Goal: Book appointment/travel/reservation

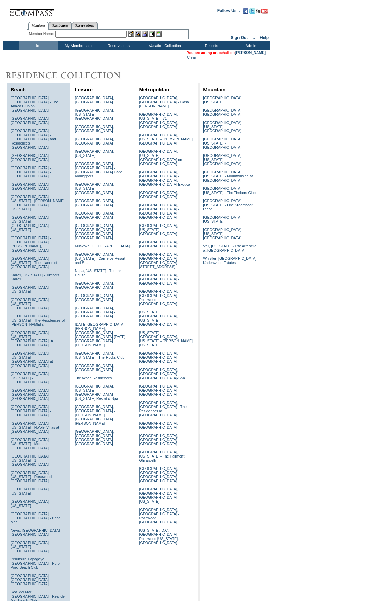
click at [35, 236] on link "[GEOGRAPHIC_DATA] - [GEOGRAPHIC_DATA][PERSON_NAME], [GEOGRAPHIC_DATA]" at bounding box center [31, 244] width 40 height 16
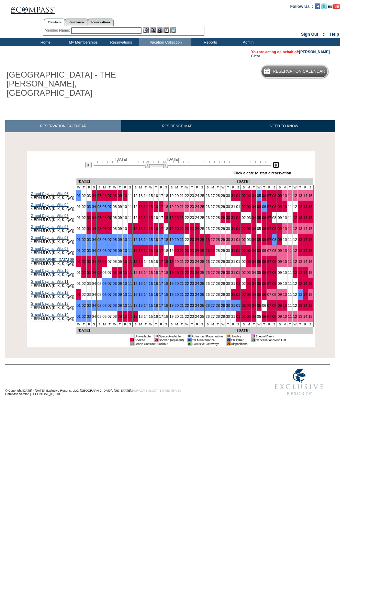
click at [276, 162] on img at bounding box center [276, 165] width 7 height 7
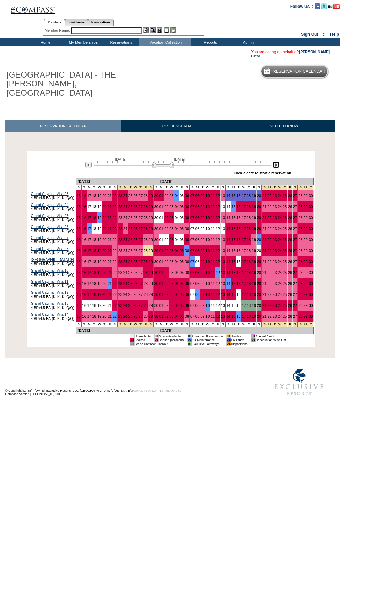
click at [276, 162] on img at bounding box center [276, 165] width 7 height 7
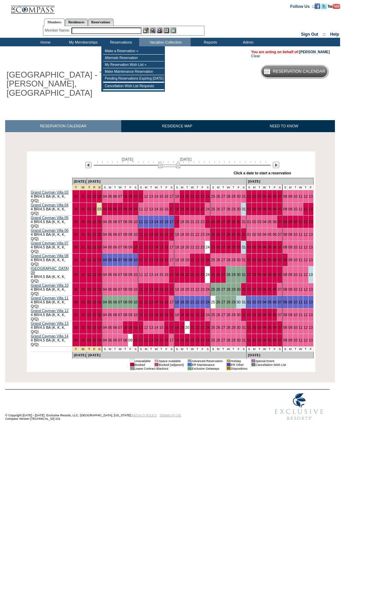
click at [121, 33] on input "text" at bounding box center [106, 30] width 70 height 7
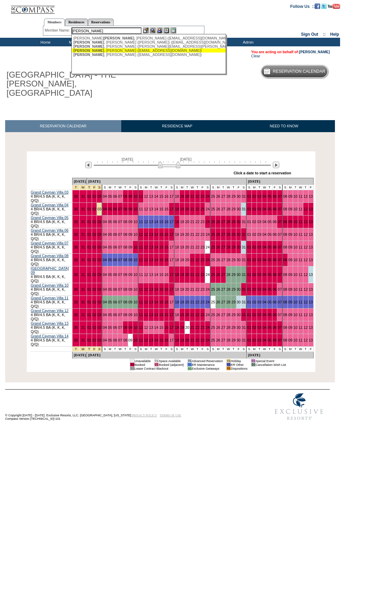
click at [112, 53] on div "Medina , Karen (karenmedina@me.com)" at bounding box center [149, 50] width 151 height 4
type input "Medina, Karen (karenmedina@me.com)"
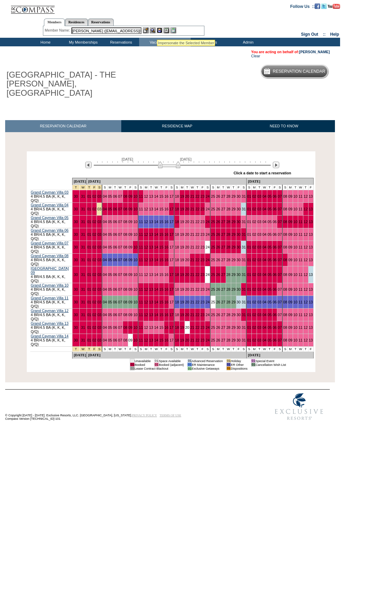
click at [161, 29] on img at bounding box center [160, 30] width 6 height 6
click at [153, 31] on img at bounding box center [153, 30] width 6 height 6
